Goal: Communication & Community: Share content

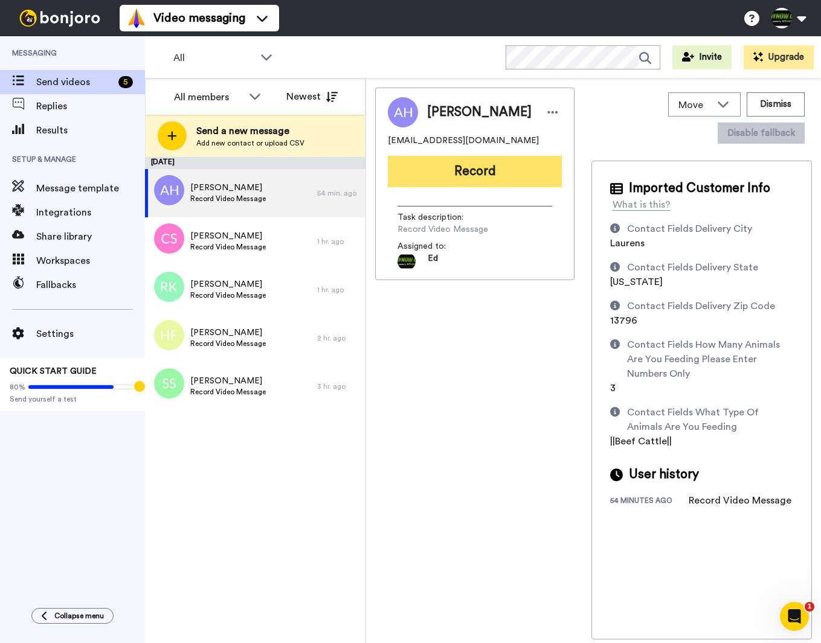
click at [471, 173] on button "Record" at bounding box center [475, 171] width 174 height 31
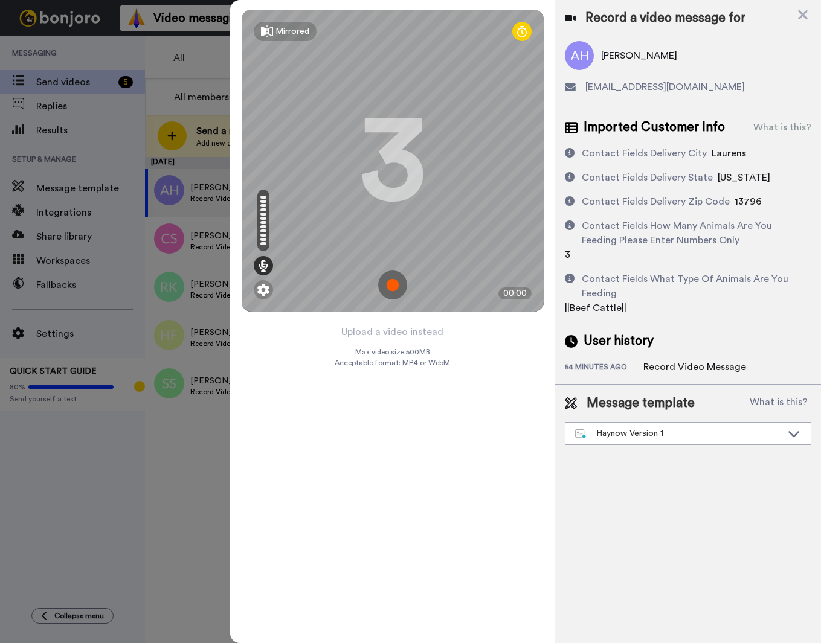
click at [385, 282] on img at bounding box center [392, 285] width 29 height 29
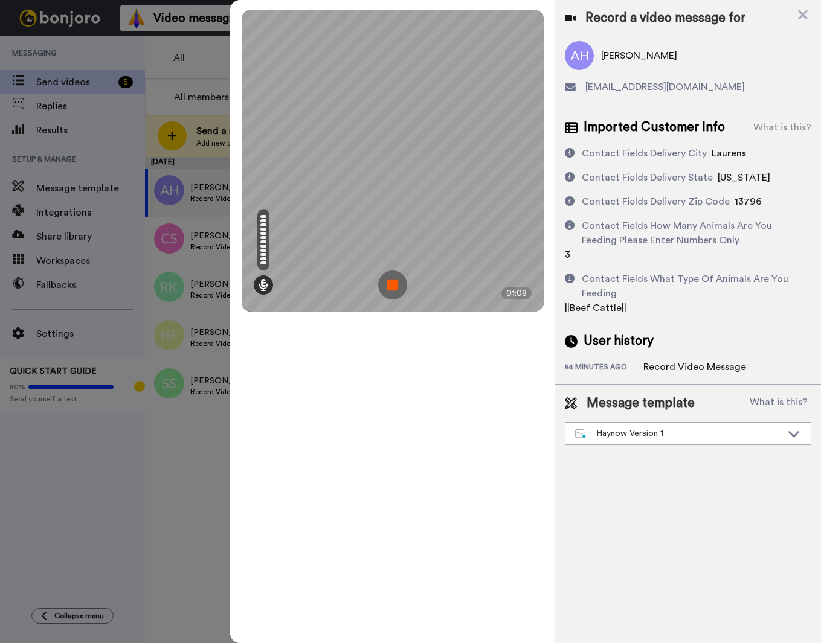
click at [395, 288] on img at bounding box center [392, 285] width 29 height 29
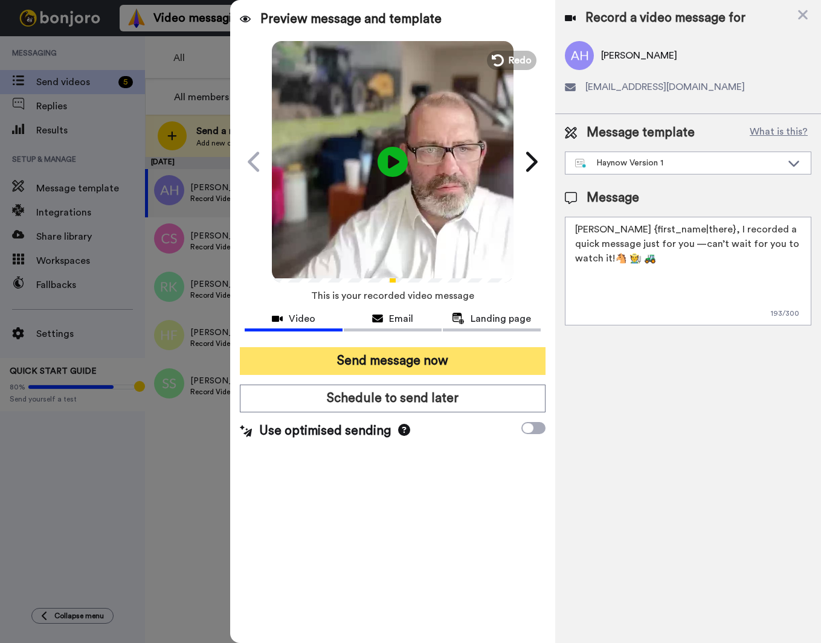
click at [446, 366] on button "Send message now" at bounding box center [393, 361] width 306 height 28
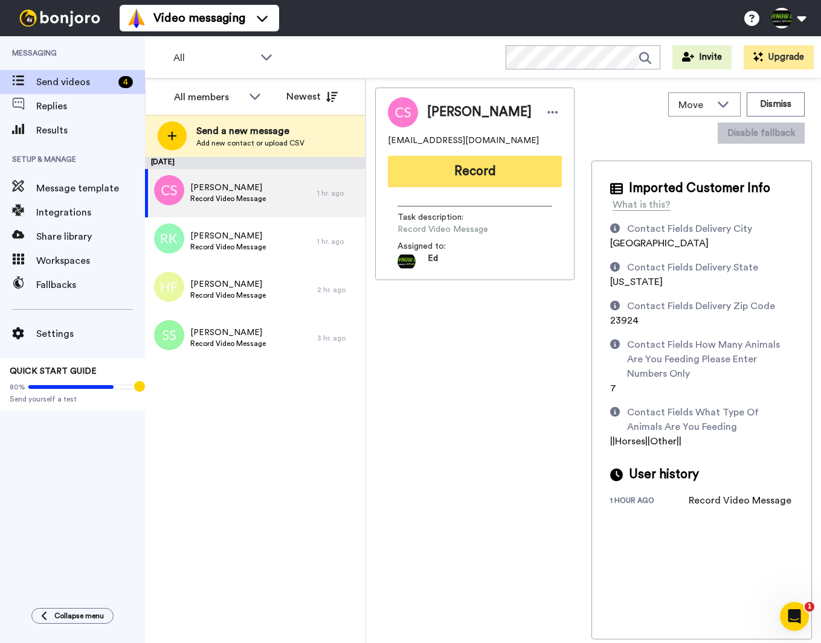
click at [485, 177] on button "Record" at bounding box center [475, 171] width 174 height 31
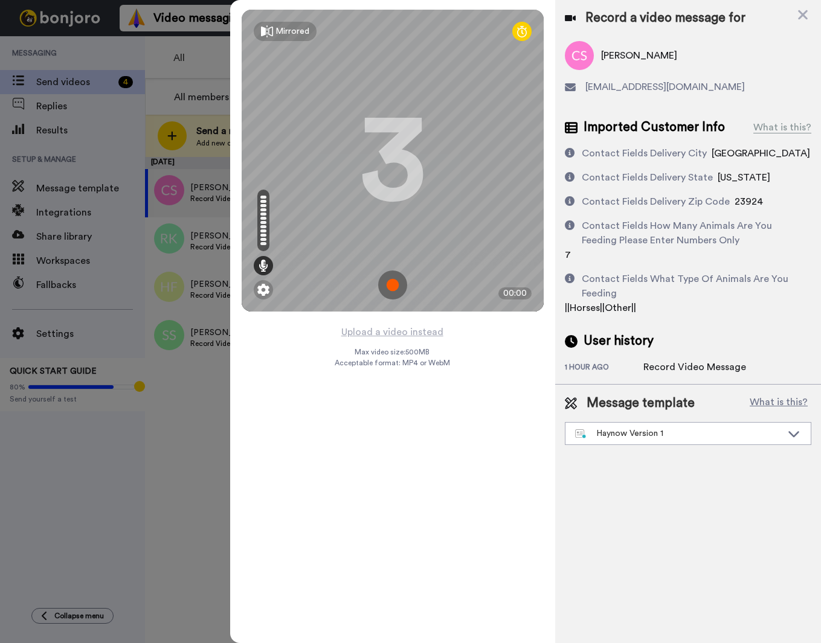
click at [394, 286] on img at bounding box center [392, 285] width 29 height 29
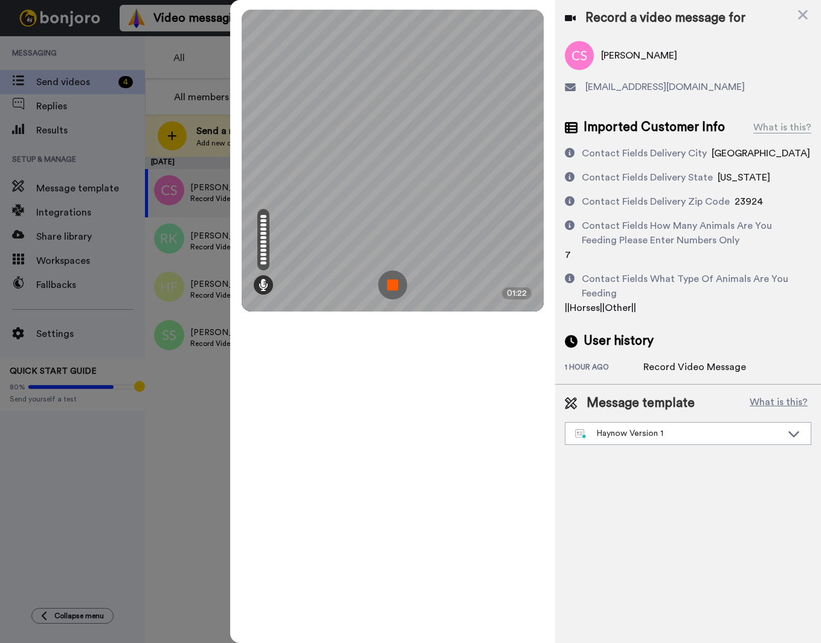
click at [394, 288] on img at bounding box center [392, 285] width 29 height 29
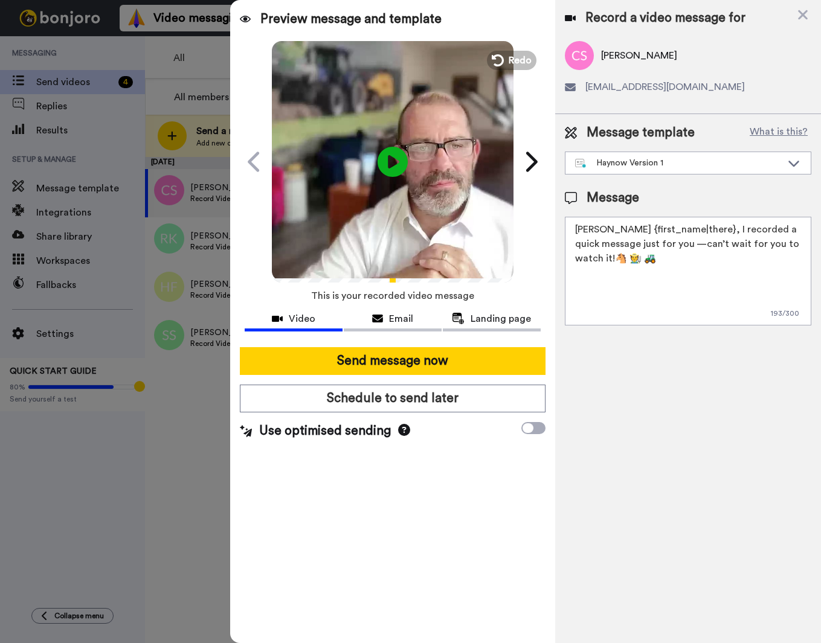
click at [632, 262] on textarea "[PERSON_NAME] {first_name|there}, I recorded a quick message just for you —can’…" at bounding box center [688, 271] width 247 height 109
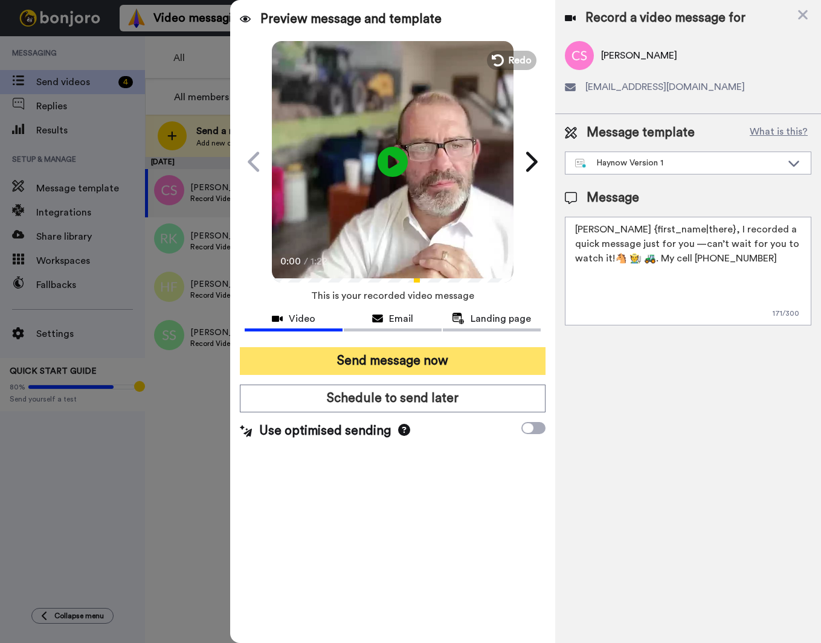
type textarea "Hay {first_name|there}, I recorded a quick message just for you —can’t wait for…"
click at [443, 358] on button "Send message now" at bounding box center [393, 361] width 306 height 28
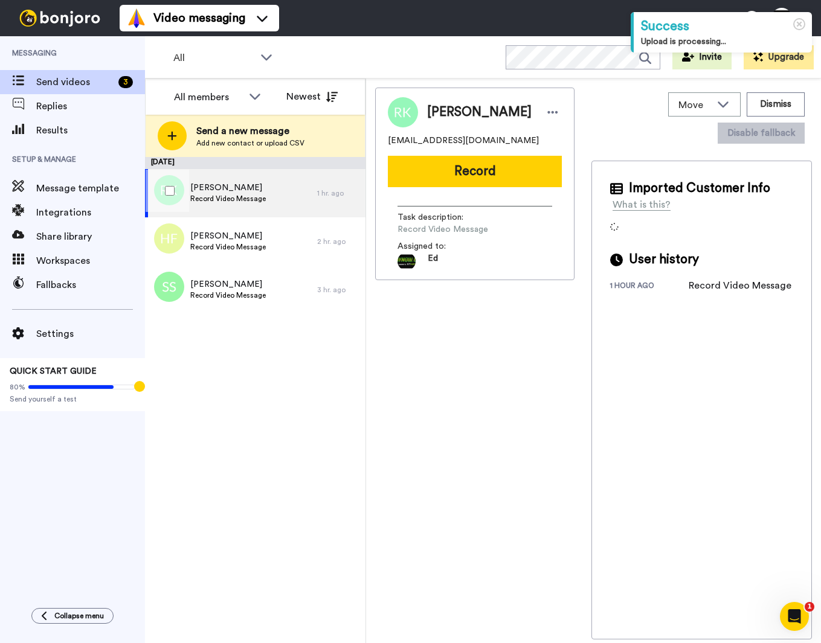
click at [288, 198] on div "[PERSON_NAME] Record Video Message" at bounding box center [231, 193] width 172 height 48
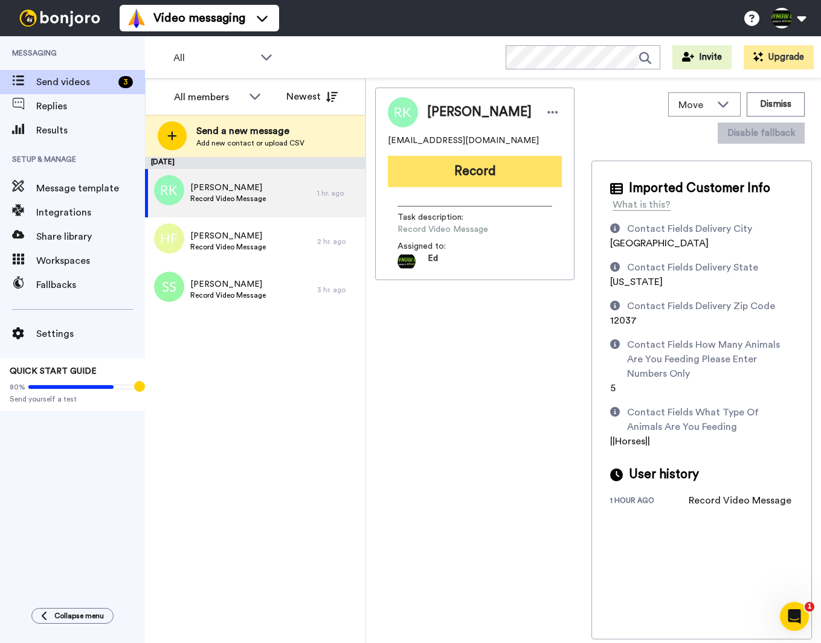
click at [501, 168] on button "Record" at bounding box center [475, 171] width 174 height 31
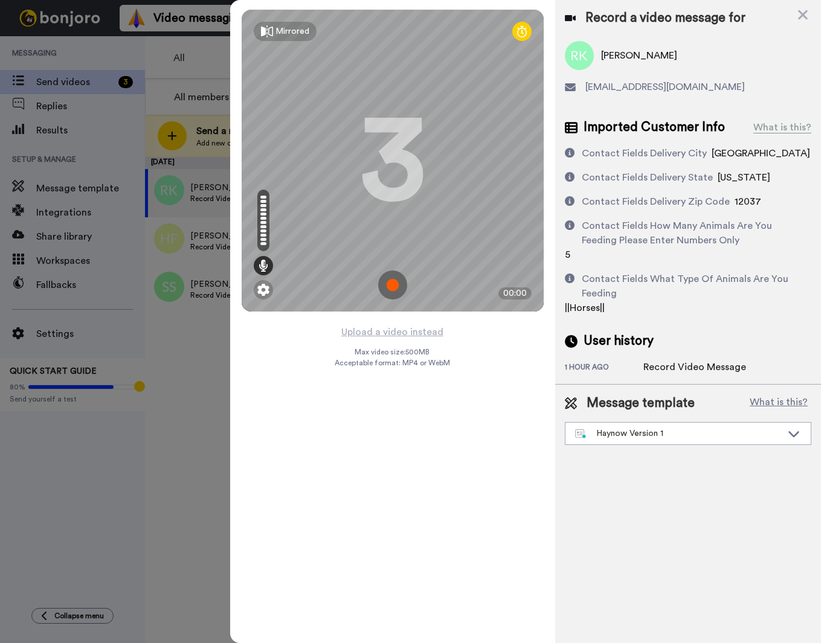
click at [390, 285] on img at bounding box center [392, 285] width 29 height 29
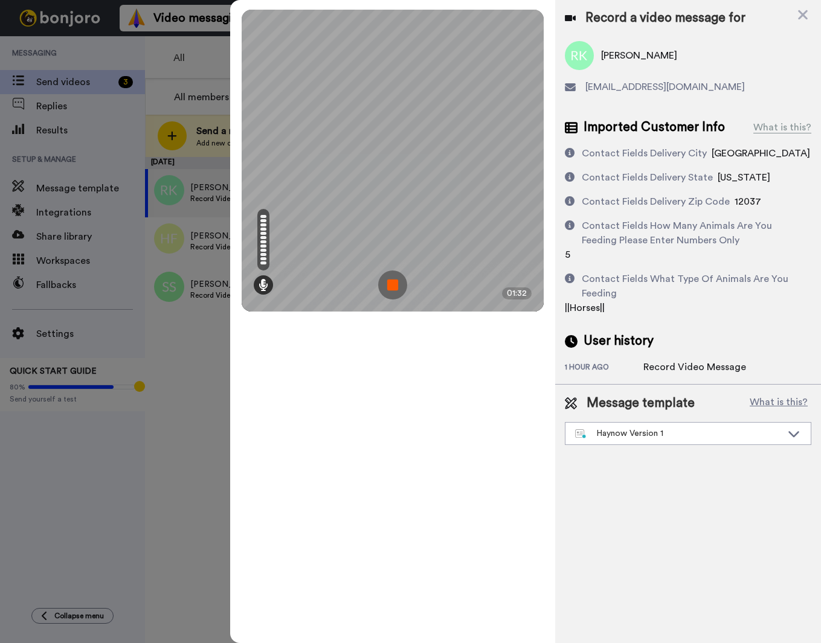
click at [396, 289] on img at bounding box center [392, 285] width 29 height 29
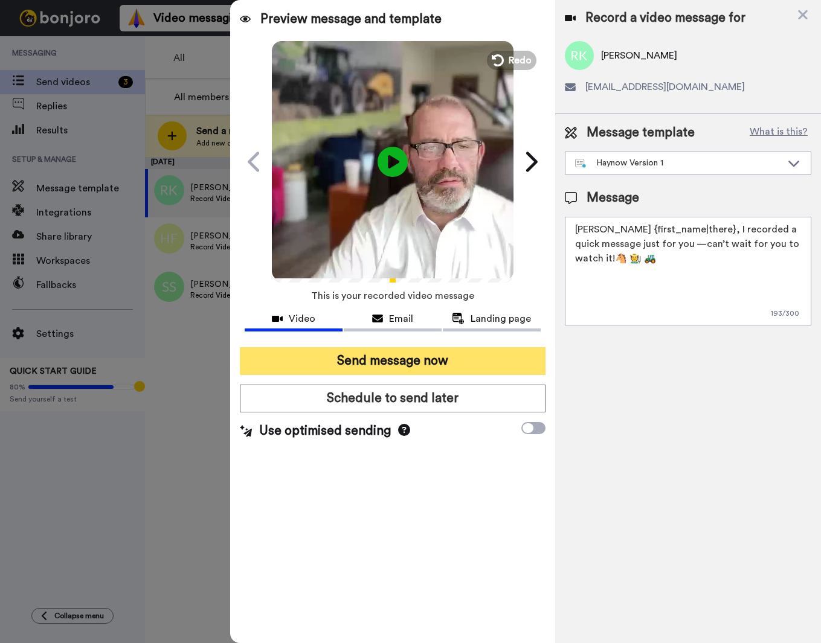
click at [425, 361] on button "Send message now" at bounding box center [393, 361] width 306 height 28
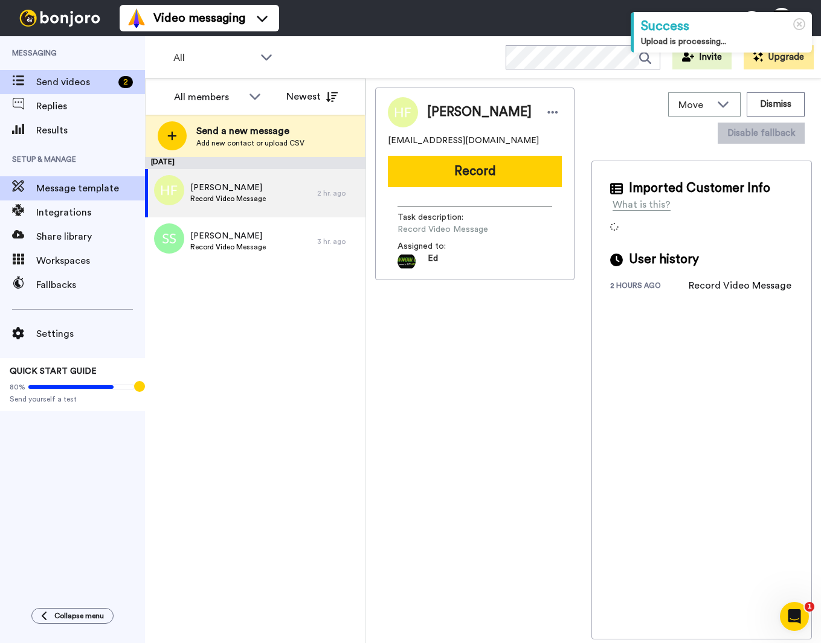
click at [105, 190] on span "Message template" at bounding box center [90, 188] width 109 height 15
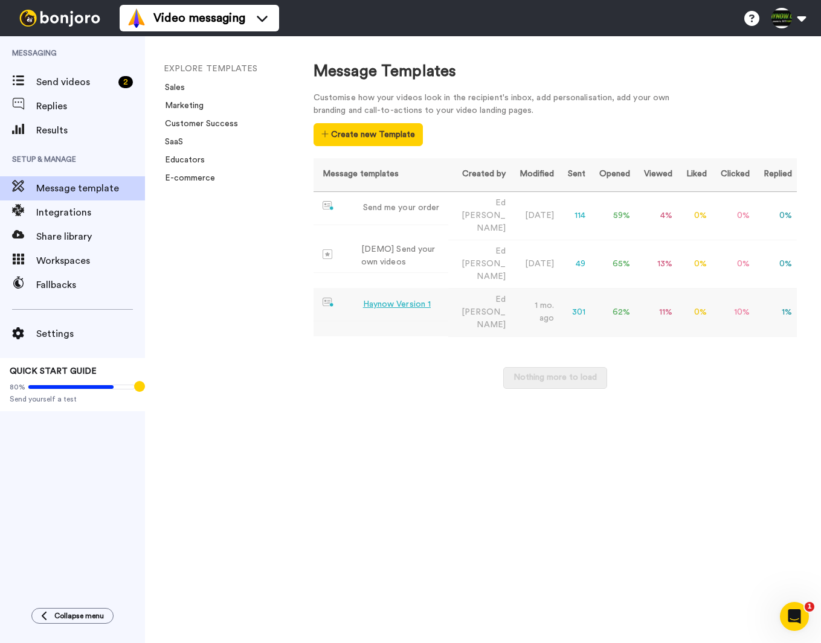
click at [388, 298] on div "Haynow Version 1" at bounding box center [397, 304] width 68 height 13
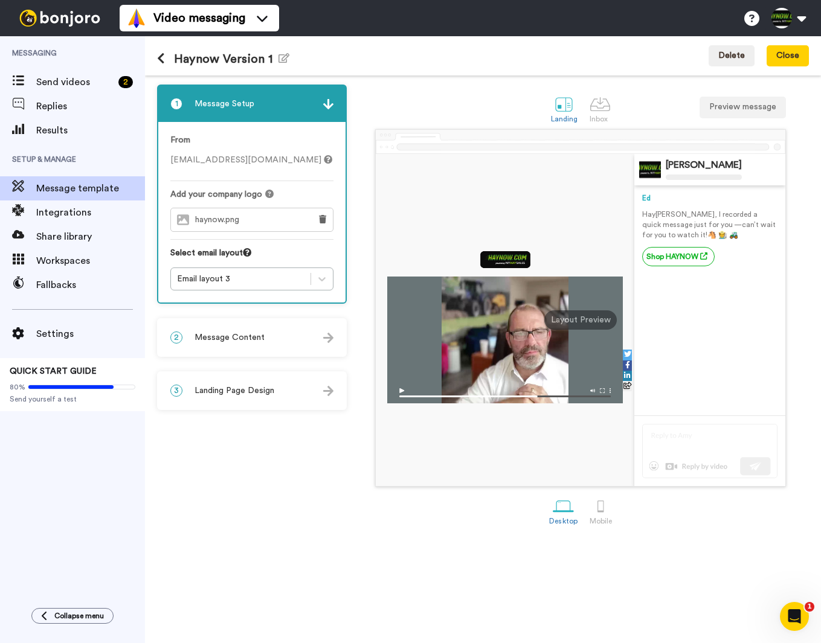
click at [250, 347] on div "2 Message Content" at bounding box center [251, 338] width 187 height 36
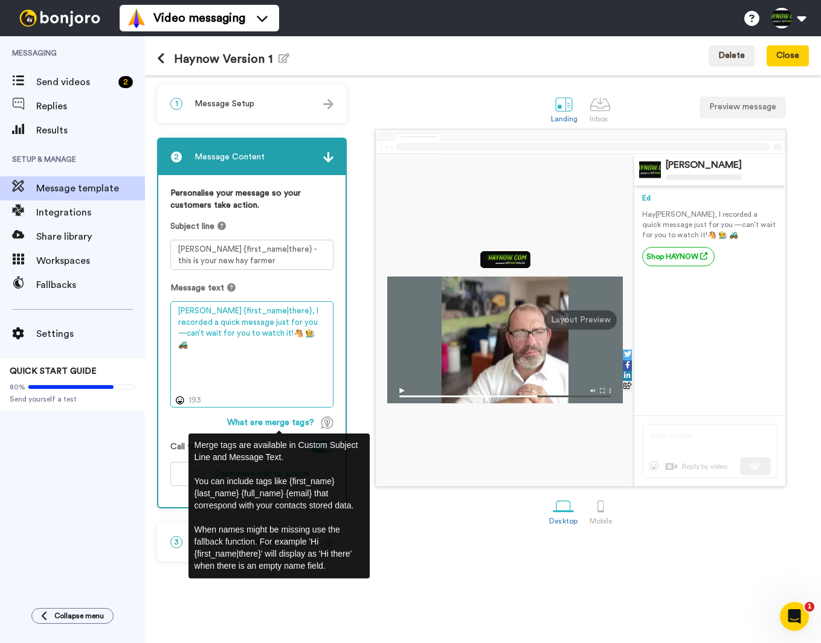
click at [272, 362] on textarea "[PERSON_NAME] {first_name|there}, I recorded a quick message just for you —can’…" at bounding box center [251, 354] width 163 height 106
click at [209, 419] on div "What are merge tags?" at bounding box center [251, 423] width 163 height 12
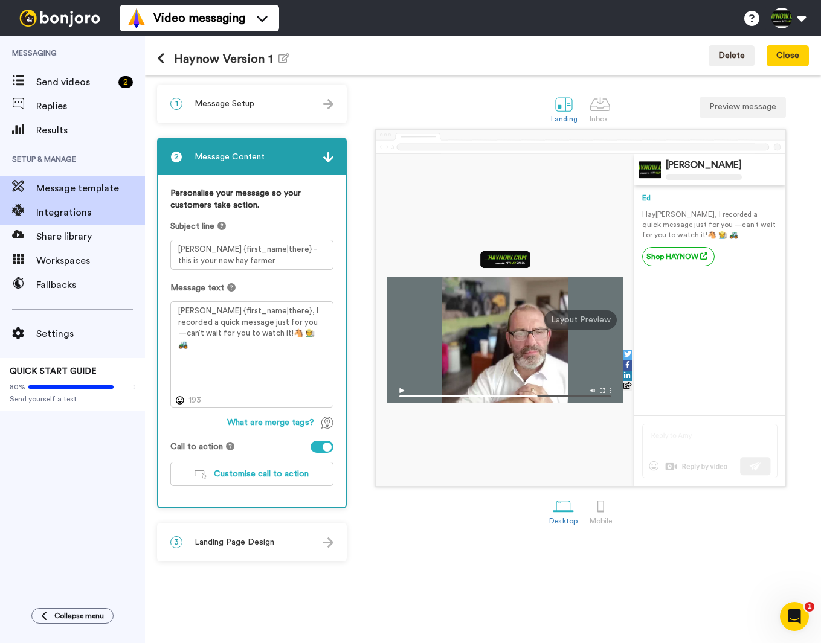
click at [72, 213] on span "Integrations" at bounding box center [90, 212] width 109 height 15
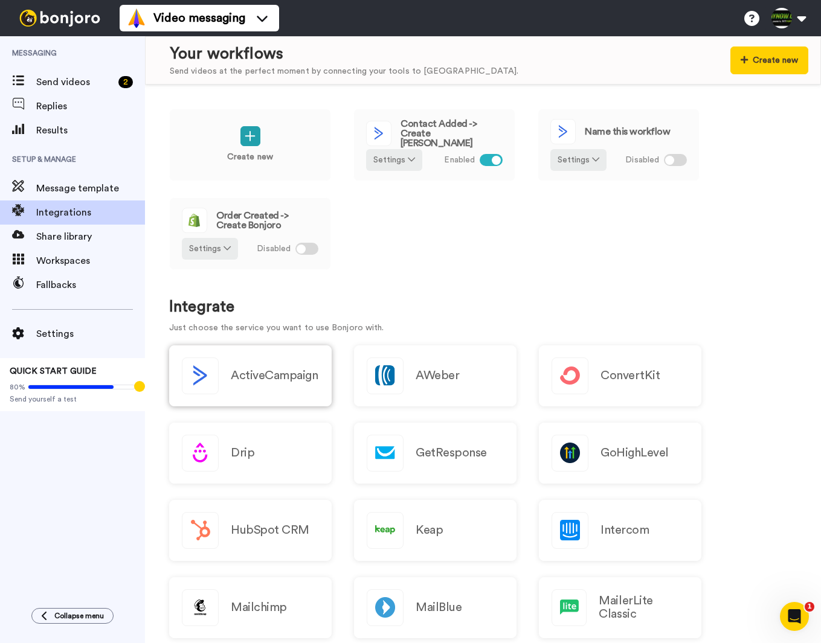
click at [247, 365] on div "ActiveCampaign" at bounding box center [250, 376] width 163 height 61
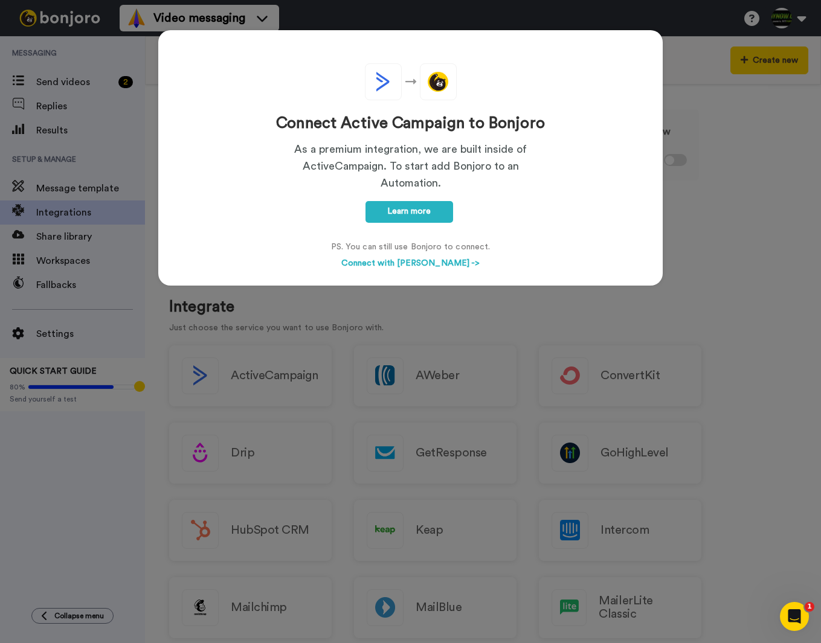
click at [762, 224] on div "Connect Active Campaign to Bonjoro As a premium integration, we are built insid…" at bounding box center [410, 321] width 821 height 643
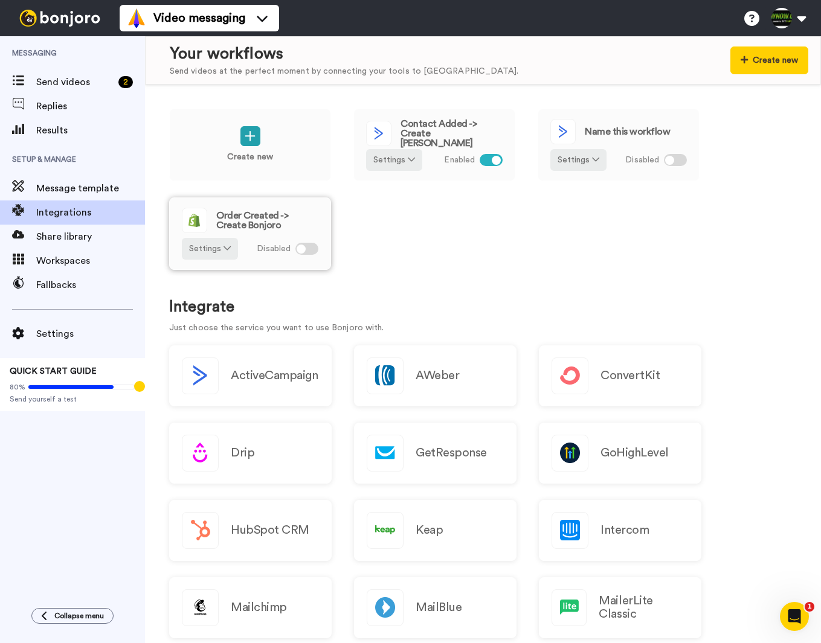
scroll to position [1, 0]
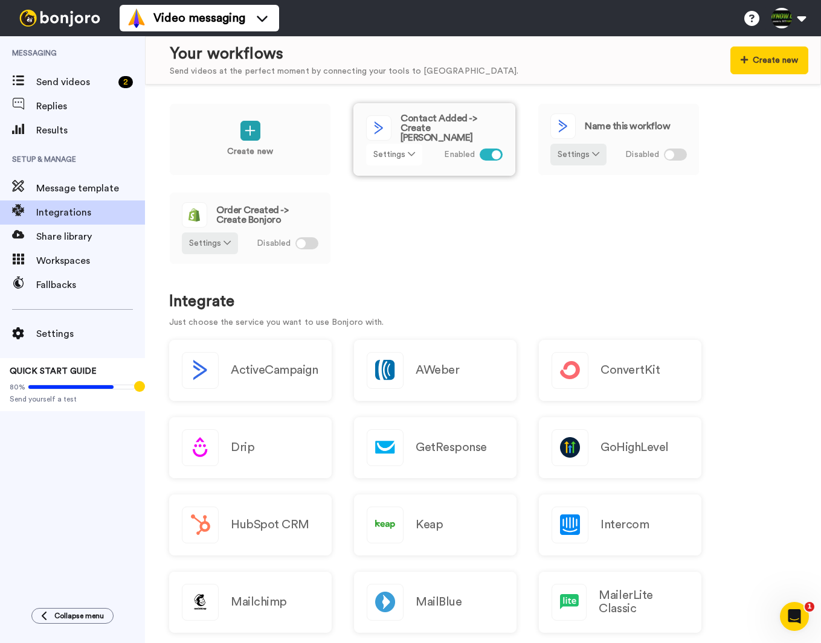
click at [393, 160] on button "Settings" at bounding box center [394, 155] width 56 height 22
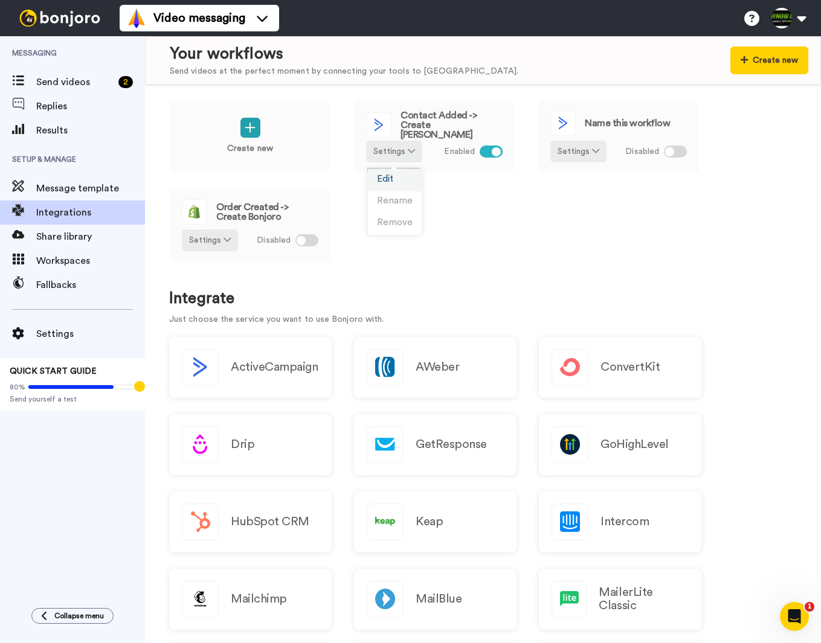
click at [391, 175] on span "Edit" at bounding box center [385, 179] width 16 height 9
click at [405, 24] on div "Video messaging Switch to Video messaging Testimonials Try me for free! Setting…" at bounding box center [470, 18] width 701 height 36
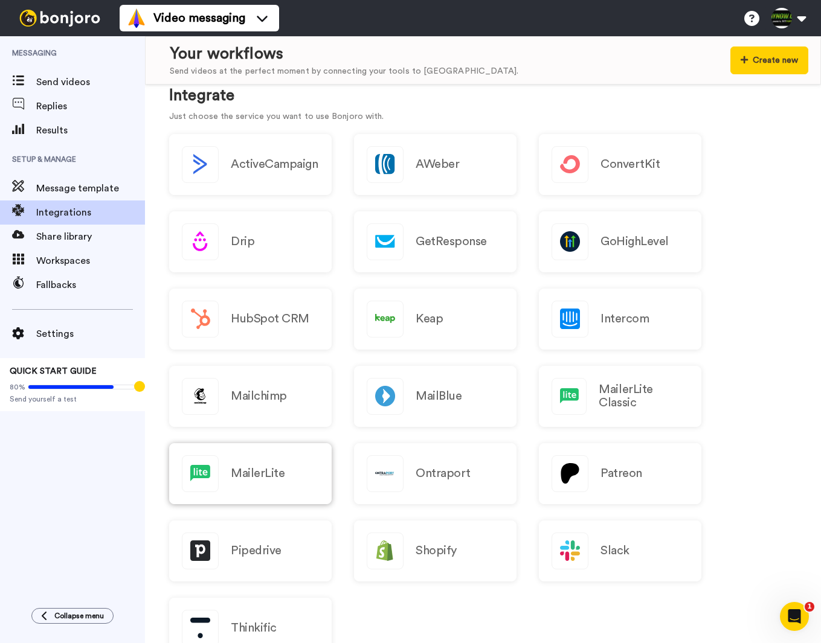
scroll to position [220, 0]
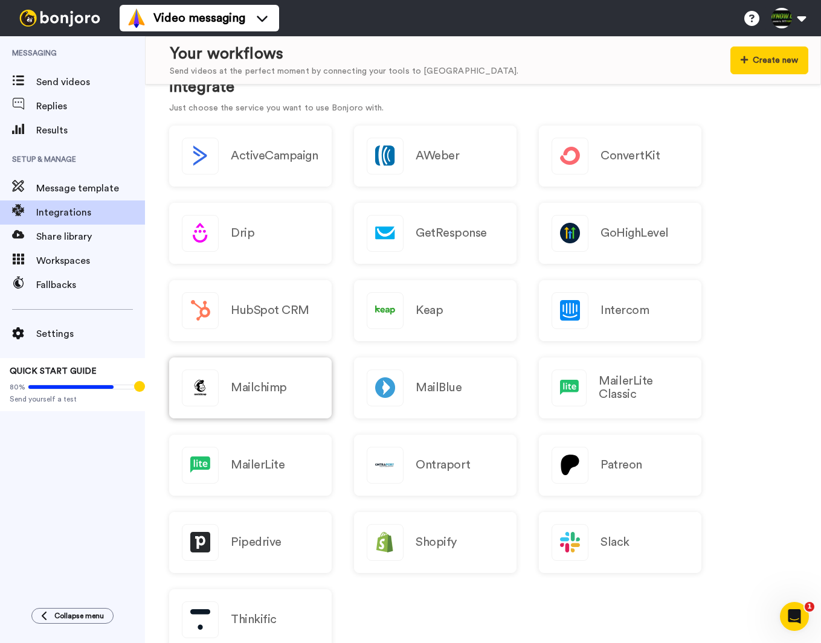
click at [283, 388] on h2 "Mailchimp" at bounding box center [259, 387] width 56 height 13
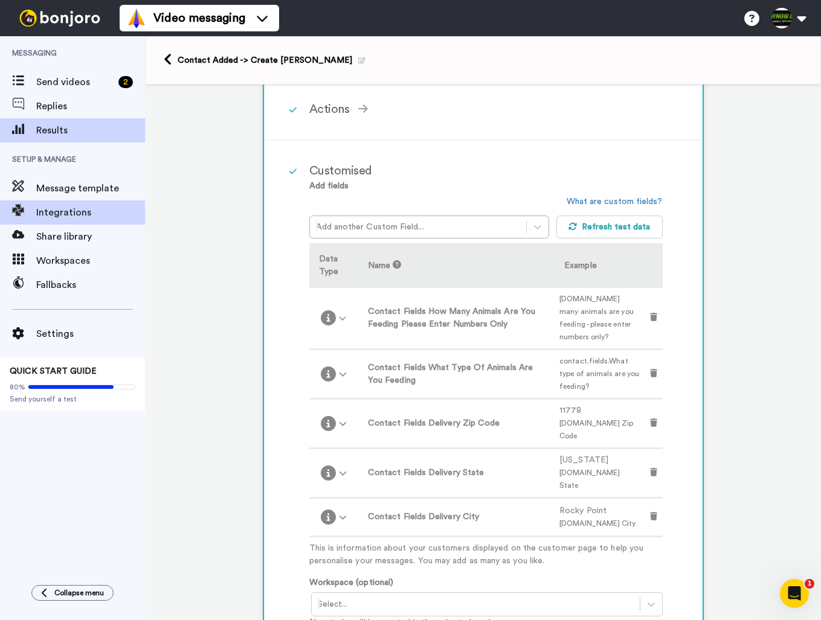
scroll to position [228, 0]
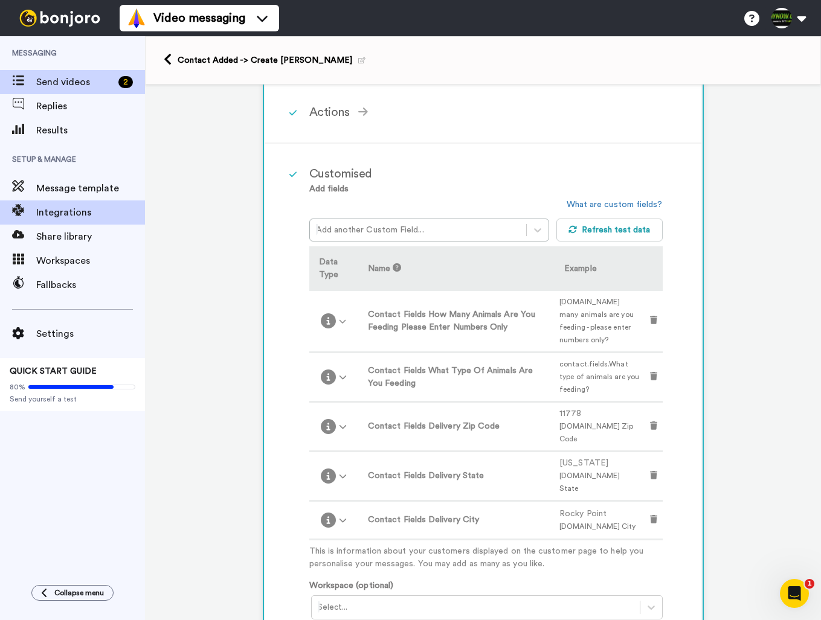
click at [58, 86] on span "Send videos" at bounding box center [74, 82] width 77 height 15
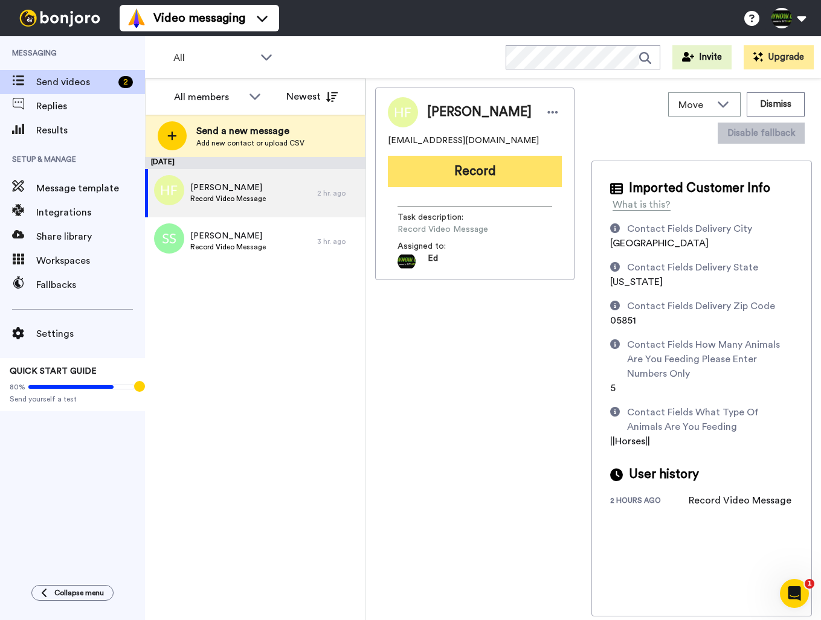
click at [515, 185] on button "Record" at bounding box center [475, 171] width 174 height 31
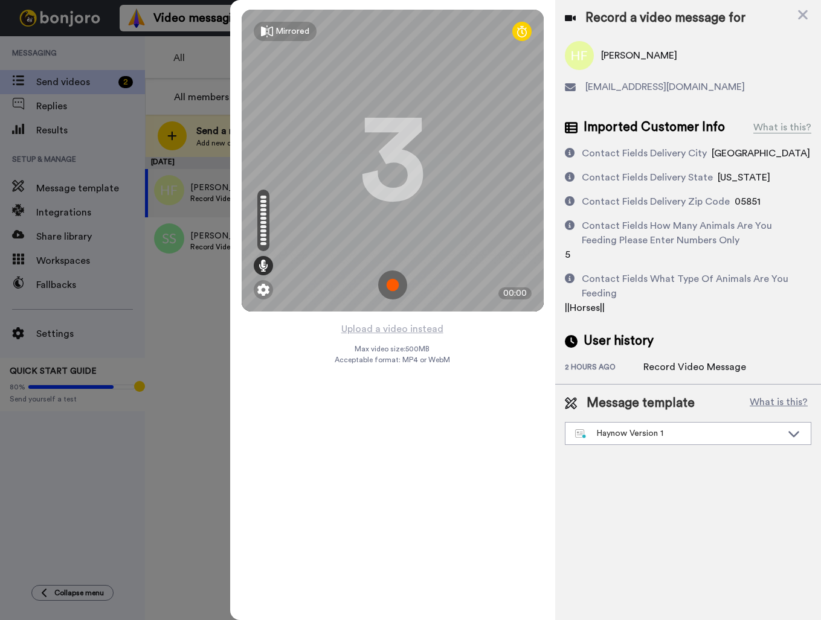
click at [392, 283] on img at bounding box center [392, 285] width 29 height 29
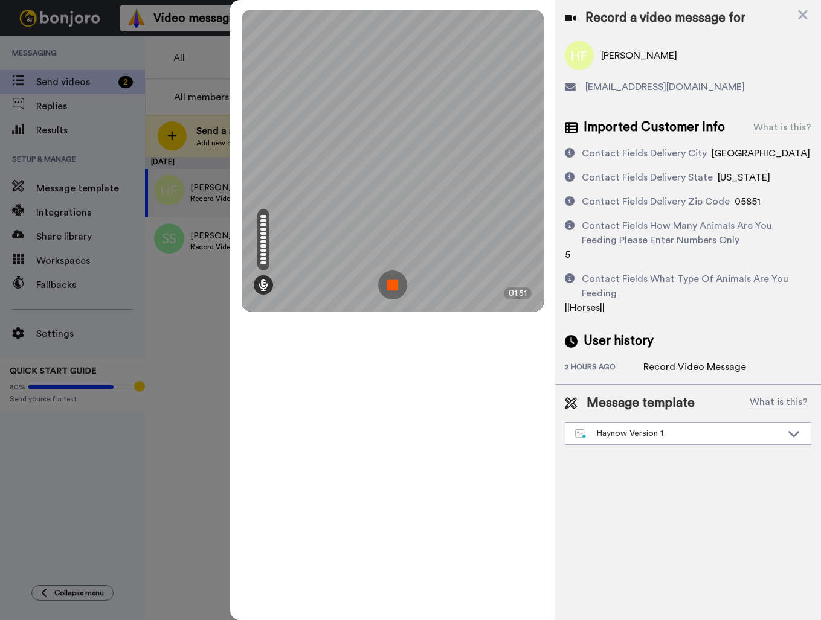
click at [390, 286] on img at bounding box center [392, 285] width 29 height 29
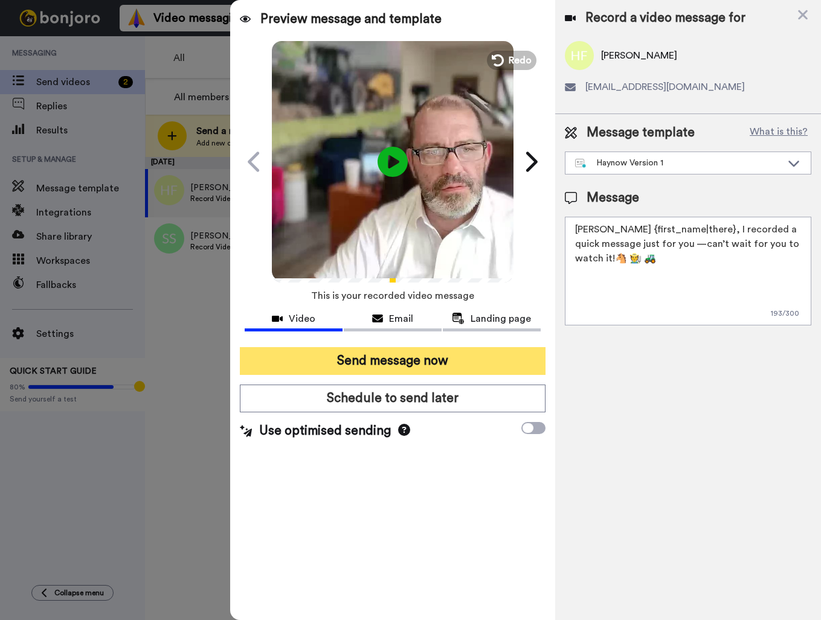
click at [441, 367] on button "Send message now" at bounding box center [393, 361] width 306 height 28
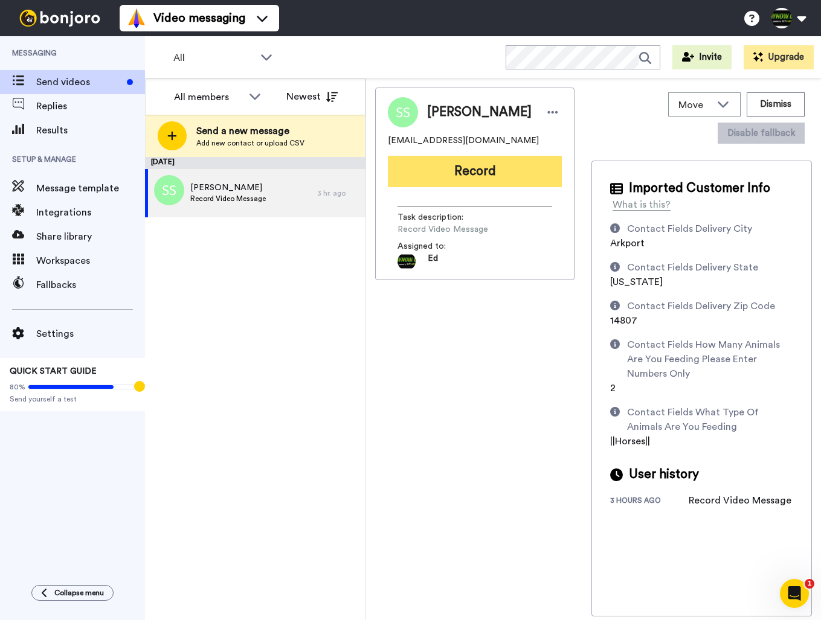
click at [472, 169] on button "Record" at bounding box center [475, 171] width 174 height 31
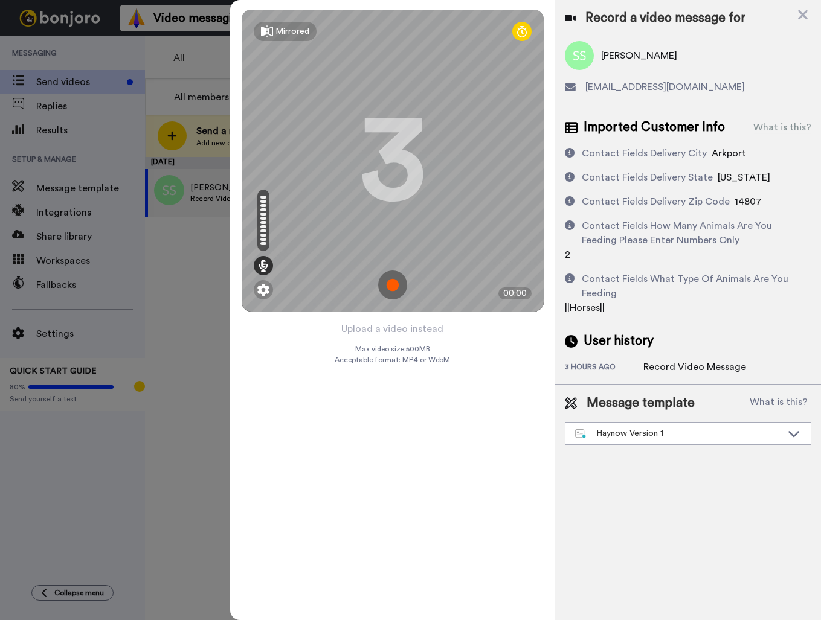
click at [395, 287] on img at bounding box center [392, 285] width 29 height 29
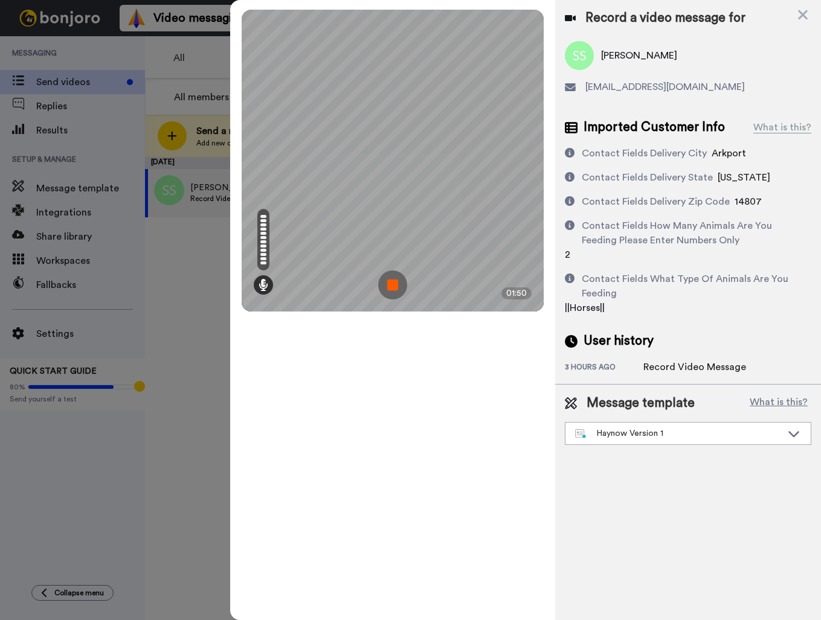
click at [395, 287] on img at bounding box center [392, 285] width 29 height 29
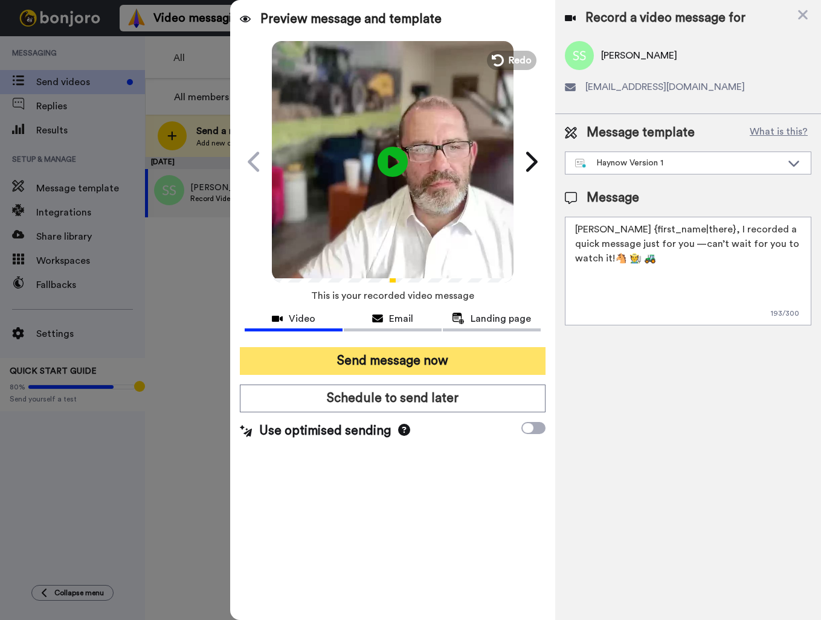
click at [440, 363] on button "Send message now" at bounding box center [393, 361] width 306 height 28
